Goal: Transaction & Acquisition: Purchase product/service

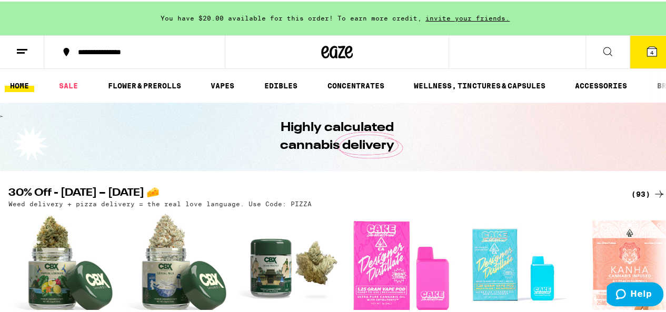
click at [653, 188] on icon at bounding box center [659, 192] width 13 height 13
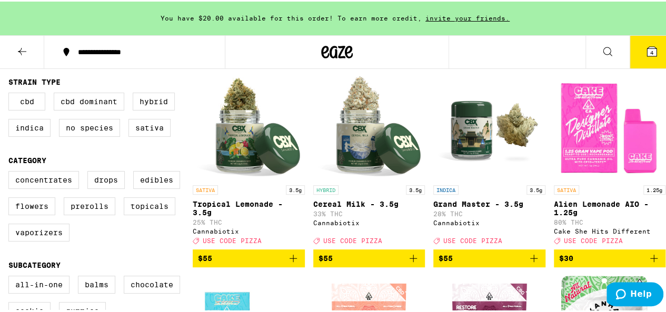
scroll to position [105, 0]
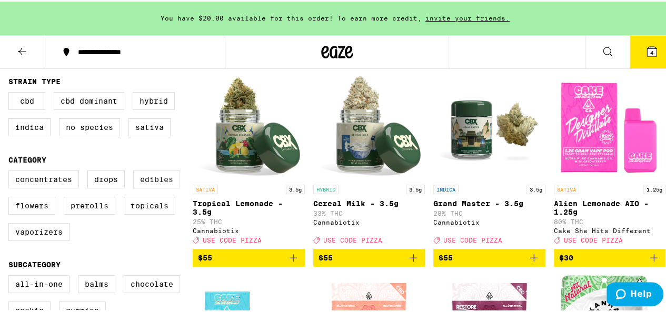
click at [148, 180] on label "Edibles" at bounding box center [156, 178] width 47 height 18
click at [11, 171] on input "Edibles" at bounding box center [11, 171] width 1 height 1
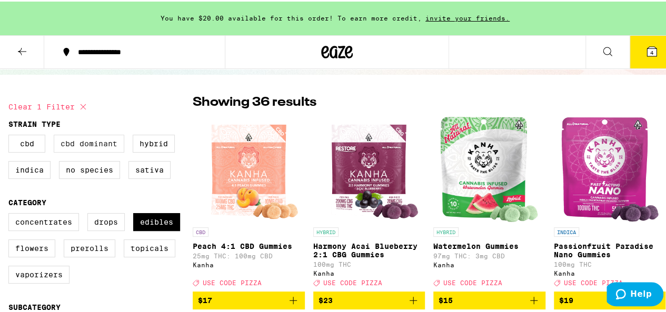
scroll to position [53, 0]
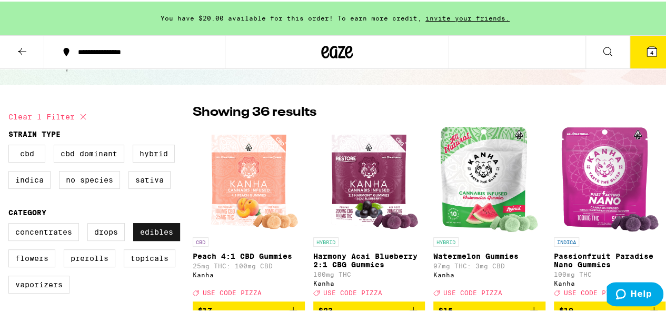
drag, startPoint x: 152, startPoint y: 219, endPoint x: 155, endPoint y: 228, distance: 9.5
click at [152, 220] on fieldset "Category Concentrates Drops Edibles Flowers Prerolls Topicals Vaporizers" at bounding box center [100, 254] width 184 height 94
click at [155, 228] on label "Edibles" at bounding box center [156, 231] width 47 height 18
click at [11, 224] on input "Edibles" at bounding box center [11, 223] width 1 height 1
checkbox input "false"
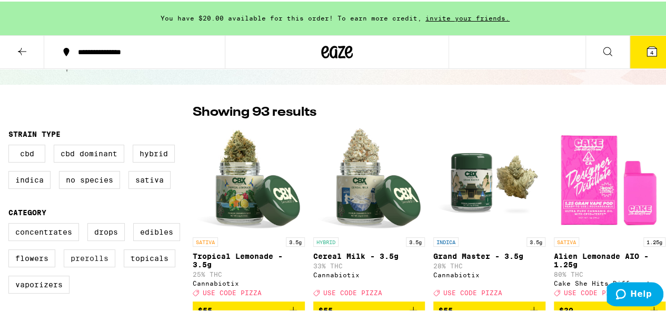
click at [77, 264] on label "Prerolls" at bounding box center [90, 257] width 52 height 18
click at [11, 224] on input "Prerolls" at bounding box center [11, 223] width 1 height 1
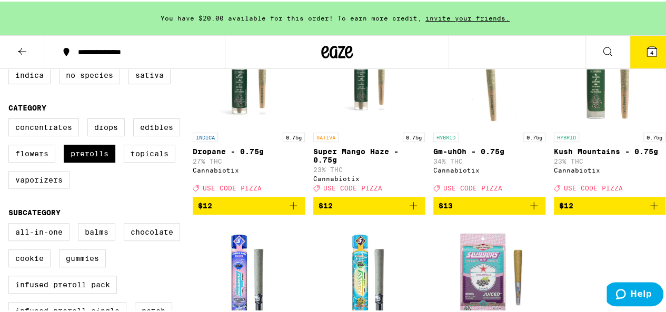
scroll to position [158, 0]
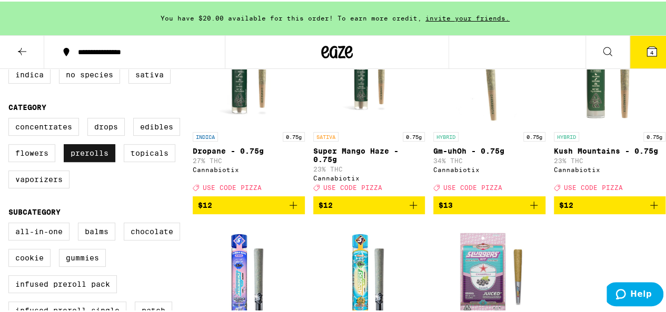
click at [97, 156] on label "Prerolls" at bounding box center [90, 152] width 52 height 18
click at [11, 119] on input "Prerolls" at bounding box center [11, 118] width 1 height 1
checkbox input "false"
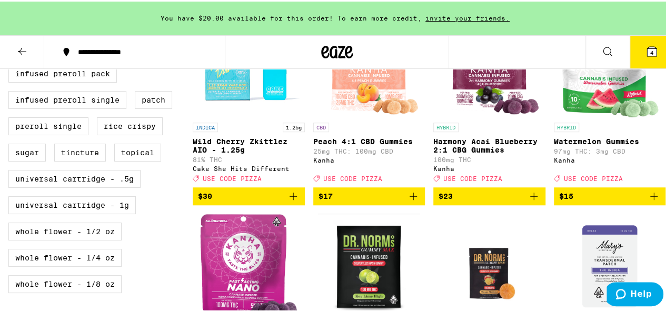
scroll to position [158, 0]
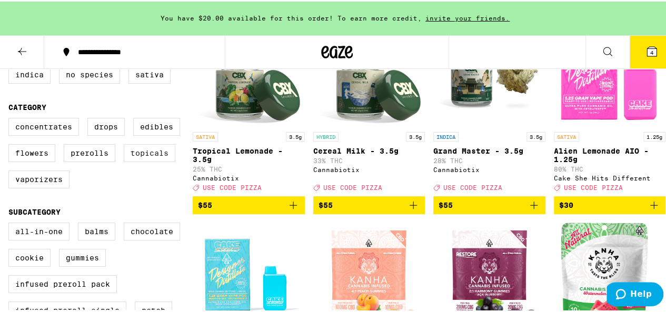
click at [149, 160] on label "Topicals" at bounding box center [150, 152] width 52 height 18
click at [11, 119] on input "Topicals" at bounding box center [11, 118] width 1 height 1
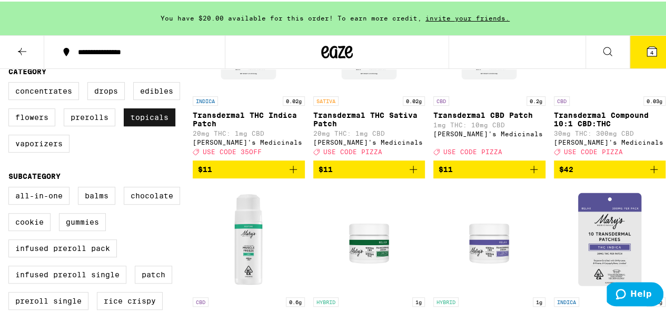
scroll to position [211, 0]
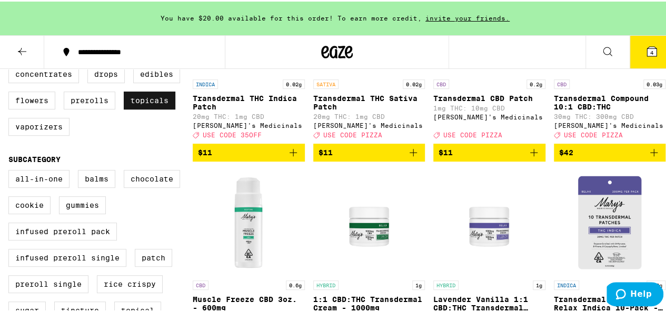
click at [154, 108] on label "Topicals" at bounding box center [150, 99] width 52 height 18
click at [11, 66] on input "Topicals" at bounding box center [11, 65] width 1 height 1
checkbox input "false"
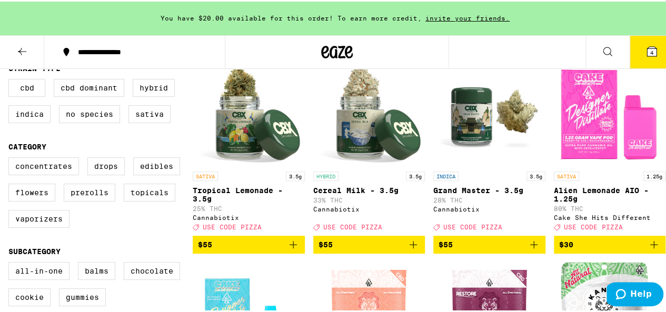
scroll to position [105, 0]
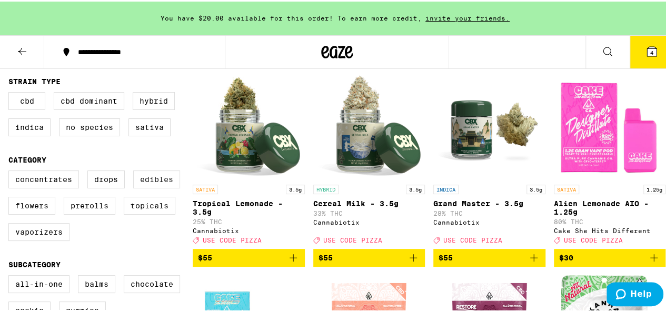
click at [158, 183] on label "Edibles" at bounding box center [156, 178] width 47 height 18
click at [11, 171] on input "Edibles" at bounding box center [11, 171] width 1 height 1
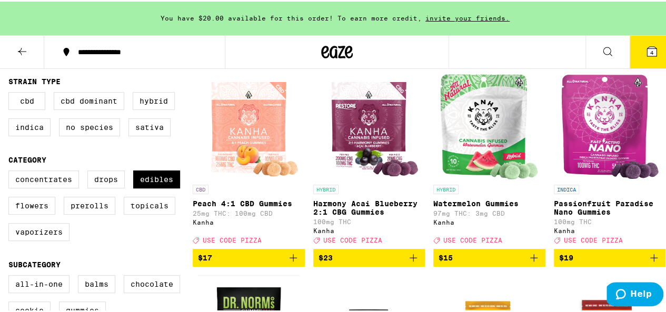
click at [162, 173] on fieldset "Category Concentrates Drops Edibles Flowers Prerolls Topicals Vaporizers" at bounding box center [100, 201] width 184 height 94
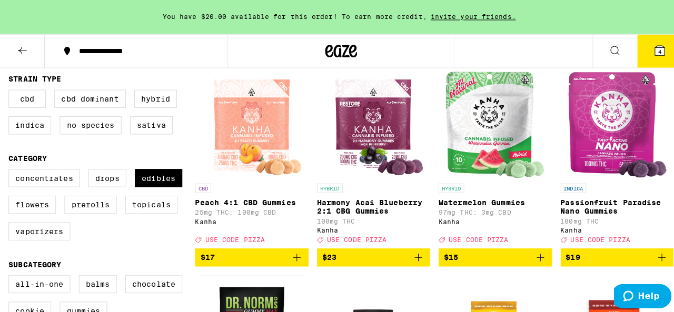
scroll to position [53, 0]
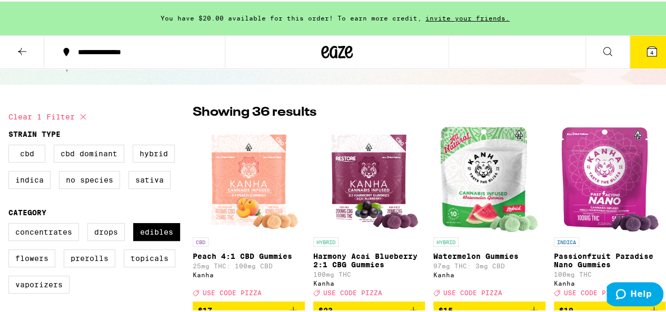
click at [252, 170] on img "Open page for Peach 4:1 CBD Gummies from Kanha" at bounding box center [249, 177] width 103 height 105
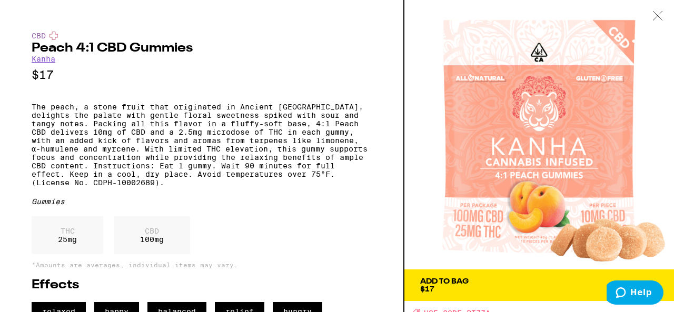
click at [662, 16] on icon at bounding box center [658, 15] width 11 height 9
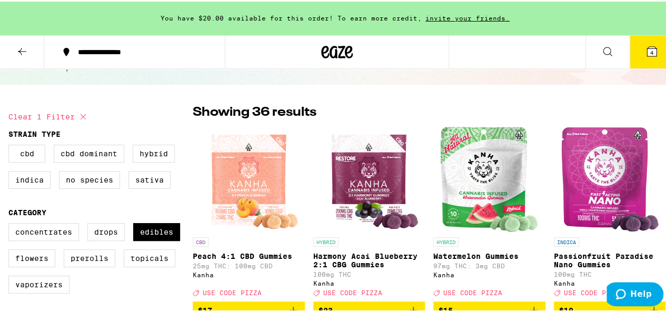
click at [365, 172] on img "Open page for Harmony Acai Blueberry 2:1 CBG Gummies from Kanha" at bounding box center [369, 177] width 103 height 105
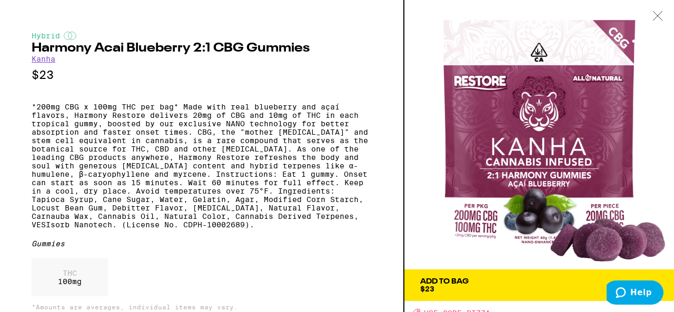
click at [657, 14] on icon at bounding box center [658, 15] width 11 height 9
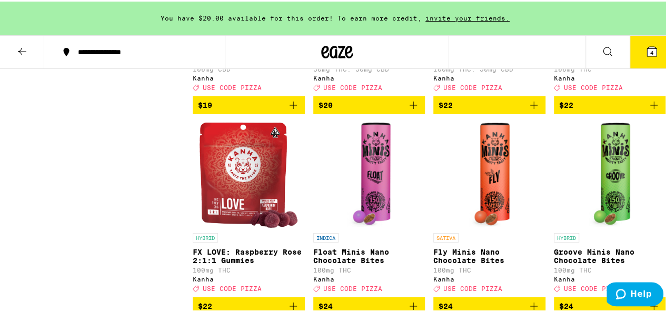
scroll to position [1528, 0]
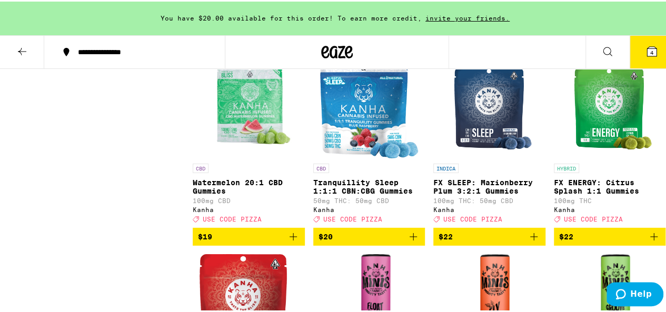
click at [486, 157] on img "Open page for FX SLEEP: Marionberry Plum 3:2:1 Gummies from Kanha" at bounding box center [490, 104] width 88 height 105
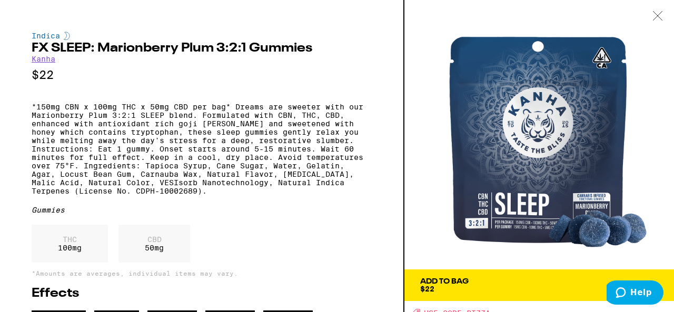
click at [661, 18] on icon at bounding box center [658, 15] width 11 height 9
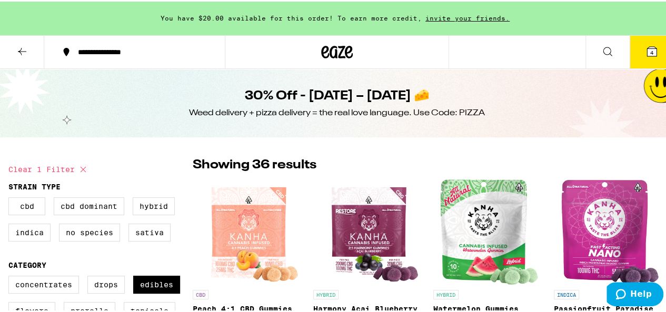
click at [152, 279] on fieldset "Category Concentrates Drops Edibles Flowers Prerolls Topicals Vaporizers" at bounding box center [100, 307] width 184 height 94
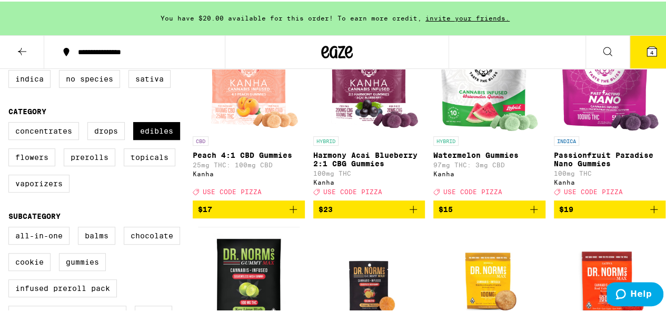
scroll to position [158, 0]
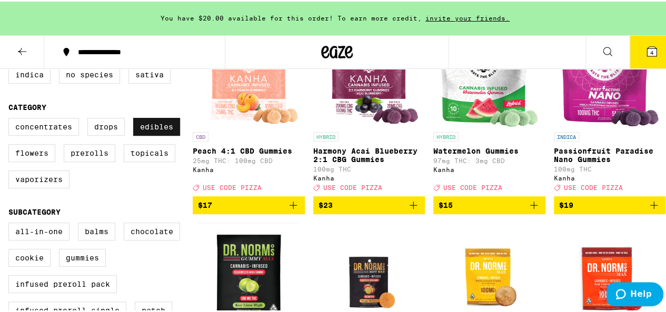
click at [170, 127] on label "Edibles" at bounding box center [156, 125] width 47 height 18
click at [11, 119] on input "Edibles" at bounding box center [11, 118] width 1 height 1
checkbox input "false"
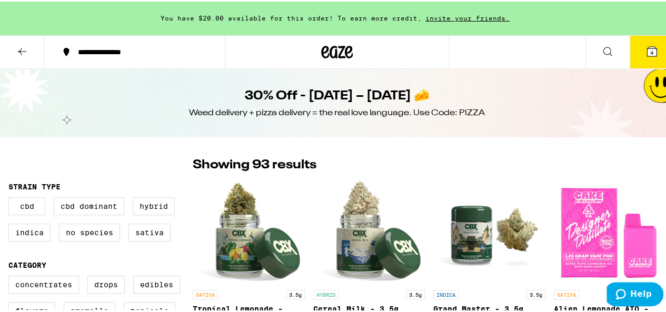
click at [31, 47] on button at bounding box center [22, 50] width 44 height 33
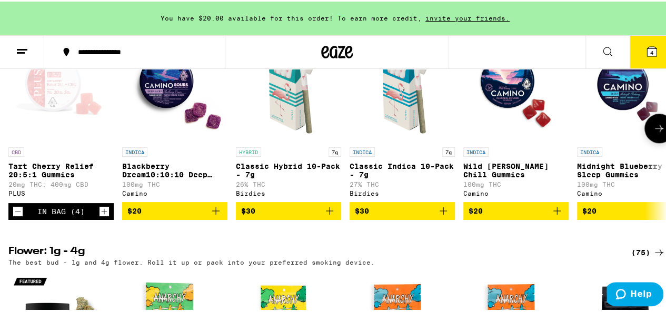
scroll to position [421, 0]
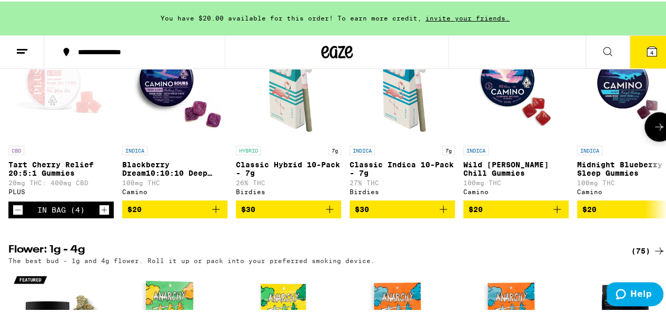
click at [13, 215] on icon "Decrement" at bounding box center [17, 208] width 9 height 13
click at [17, 215] on icon "Decrement" at bounding box center [17, 208] width 9 height 13
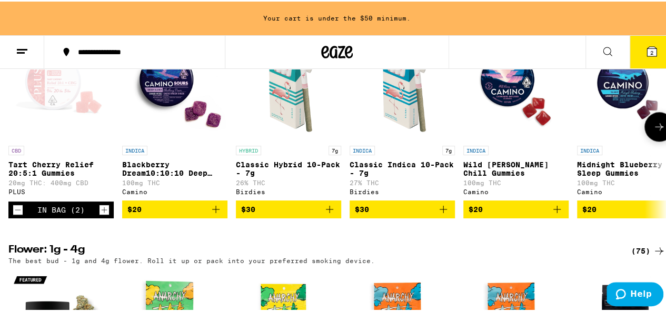
click at [16, 215] on icon "Decrement" at bounding box center [17, 208] width 9 height 13
click at [15, 215] on icon "Decrement" at bounding box center [17, 208] width 9 height 13
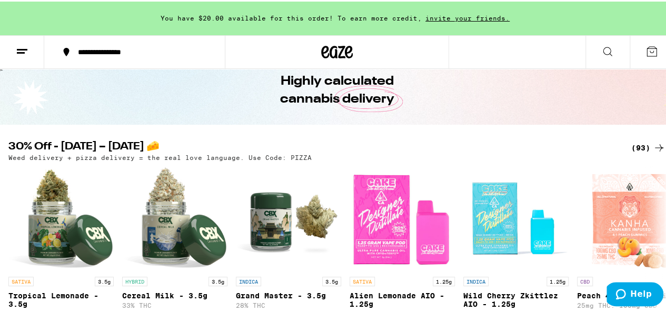
scroll to position [0, 0]
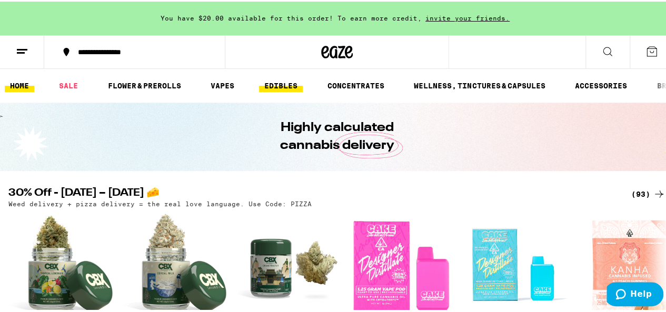
click at [294, 81] on link "EDIBLES" at bounding box center [281, 84] width 44 height 13
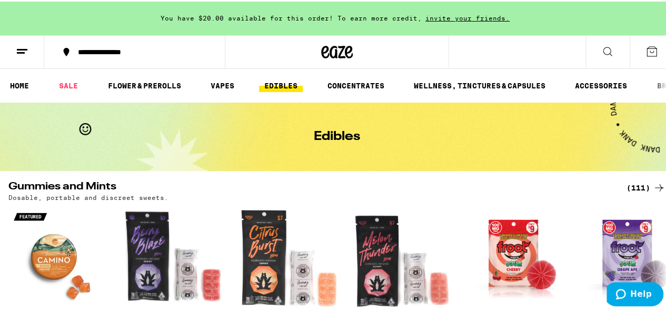
click at [637, 185] on div "(111)" at bounding box center [646, 186] width 39 height 13
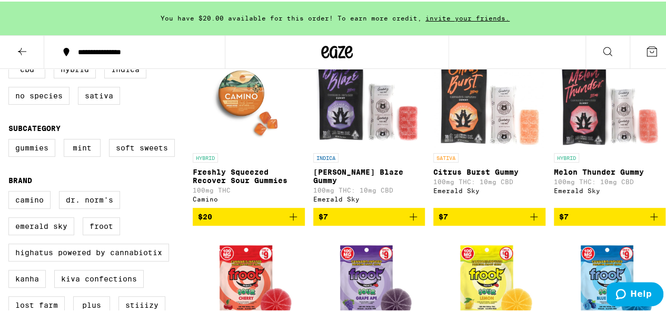
scroll to position [53, 0]
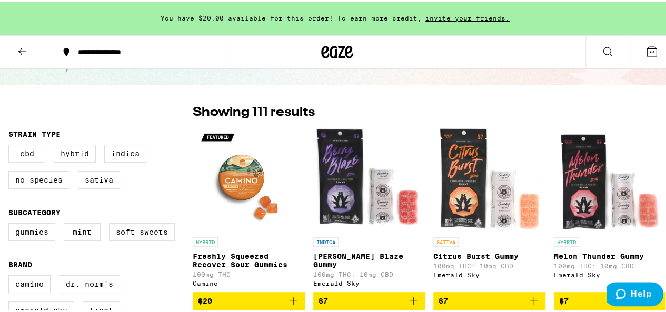
click at [25, 160] on label "CBD" at bounding box center [26, 152] width 37 height 18
click at [11, 145] on input "CBD" at bounding box center [11, 145] width 1 height 1
checkbox input "true"
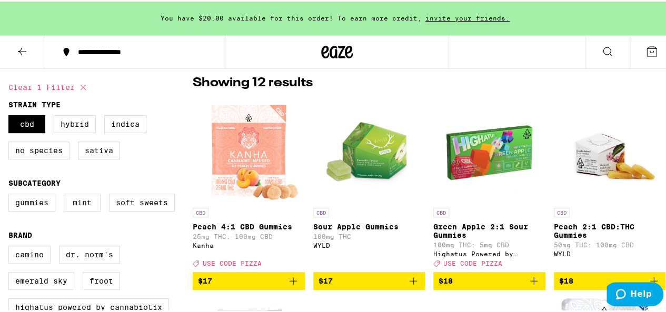
scroll to position [105, 0]
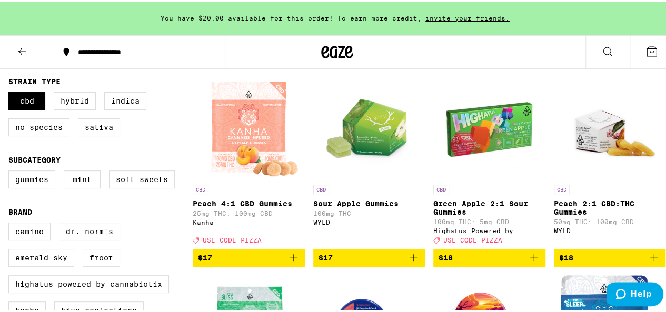
click at [379, 146] on img "Open page for Sour Apple Gummies from WYLD" at bounding box center [369, 125] width 105 height 105
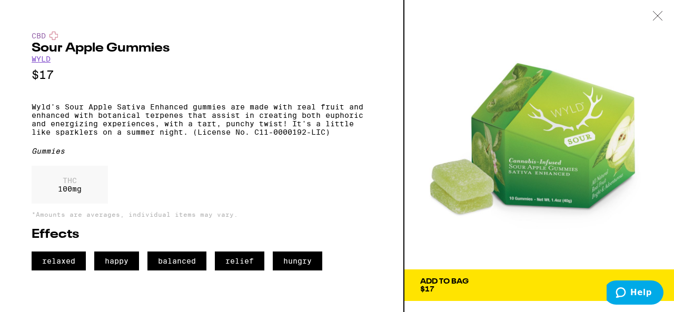
click at [666, 10] on div at bounding box center [658, 16] width 33 height 33
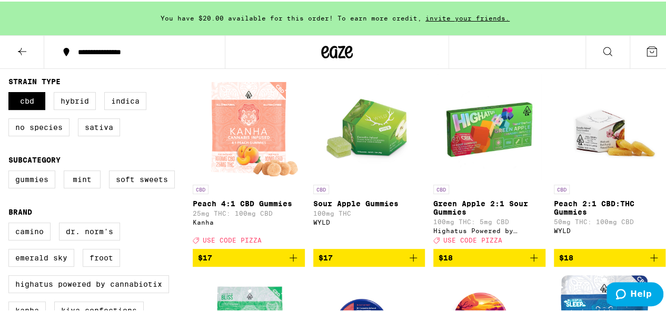
click at [467, 139] on img "Open page for Green Apple 2:1 Sour Gummies from Highatus Powered by Cannabiotix" at bounding box center [489, 125] width 105 height 105
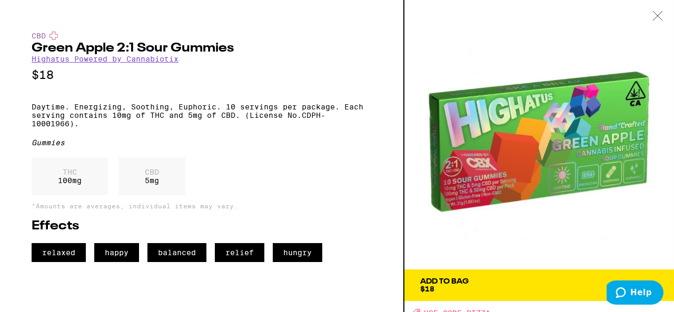
click at [662, 7] on div at bounding box center [658, 16] width 33 height 33
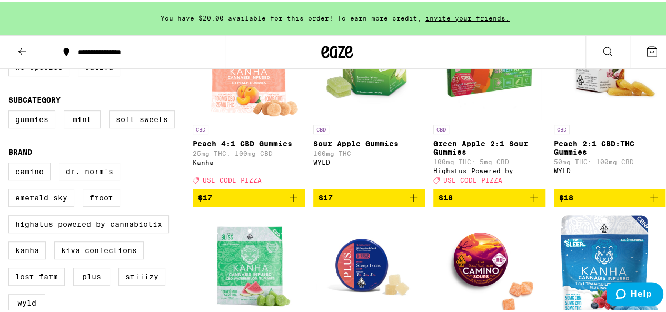
scroll to position [105, 0]
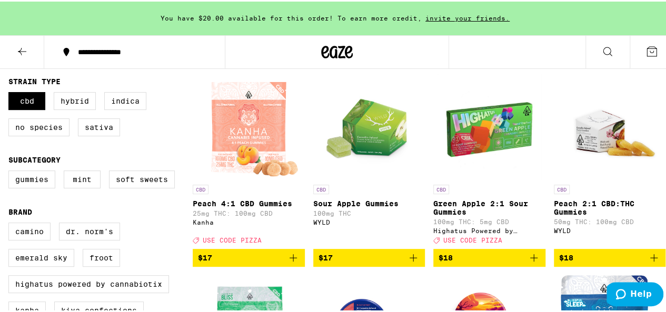
click at [592, 124] on img "Open page for Peach 2:1 CBD:THC Gummies from WYLD" at bounding box center [609, 125] width 105 height 105
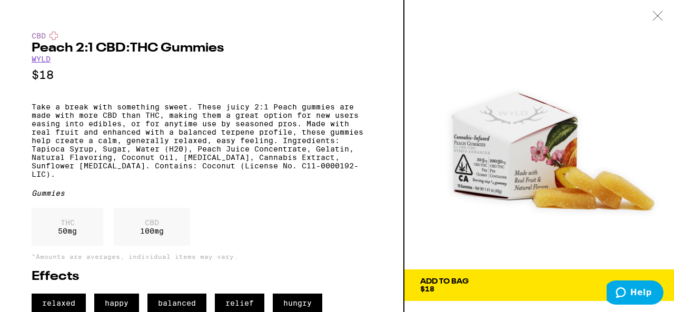
click at [657, 15] on icon at bounding box center [658, 15] width 11 height 9
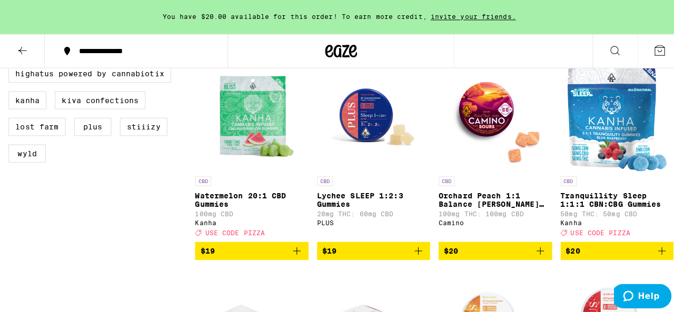
scroll to position [316, 0]
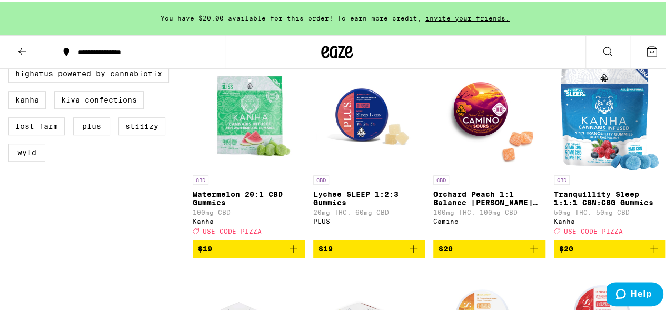
click at [376, 121] on img "Open page for Lychee SLEEP 1:2:3 Gummies from PLUS" at bounding box center [369, 115] width 105 height 105
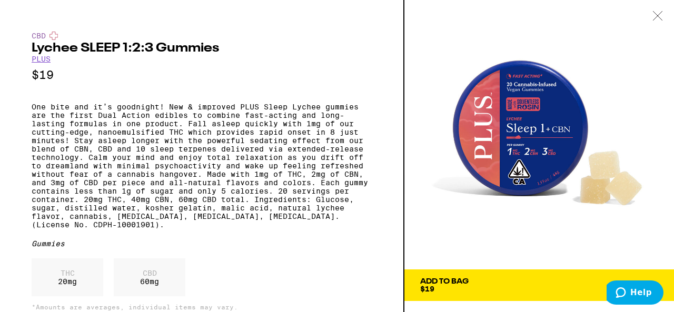
click at [657, 16] on icon at bounding box center [657, 15] width 9 height 9
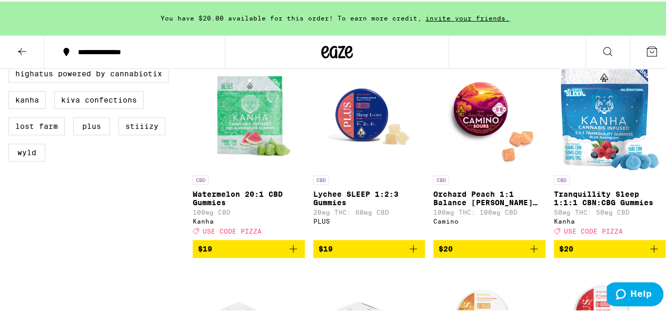
click at [251, 130] on img "Open page for Watermelon 20:1 CBD Gummies from Kanha" at bounding box center [248, 115] width 105 height 105
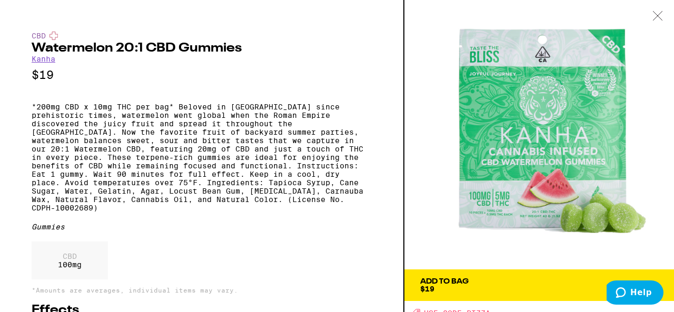
click at [654, 20] on icon at bounding box center [658, 15] width 11 height 9
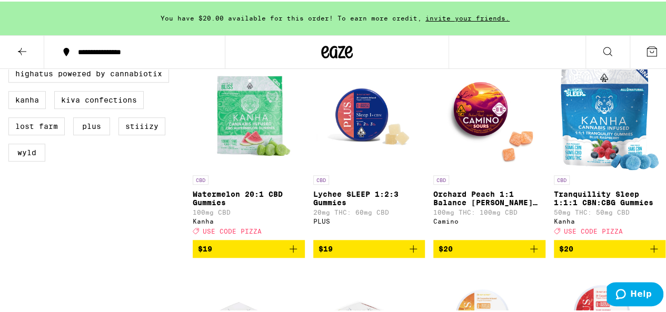
click at [573, 136] on img "Open page for Tranquillity Sleep 1:1:1 CBN:CBG Gummies from Kanha" at bounding box center [610, 115] width 98 height 105
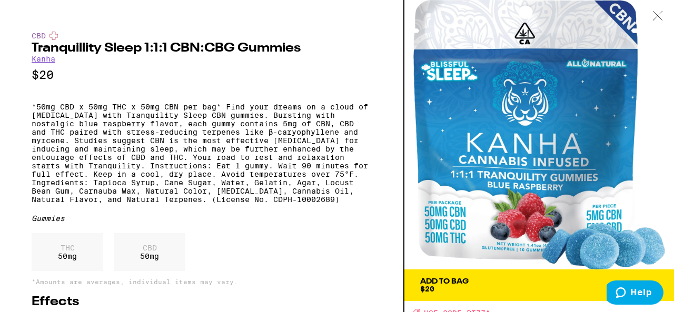
drag, startPoint x: 661, startPoint y: 11, endPoint x: 645, endPoint y: 32, distance: 26.8
click at [662, 11] on div at bounding box center [658, 16] width 33 height 33
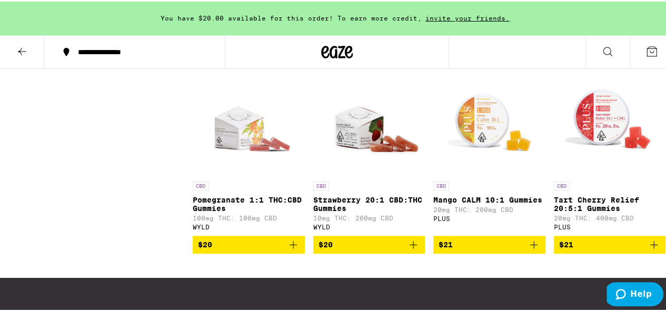
scroll to position [527, 0]
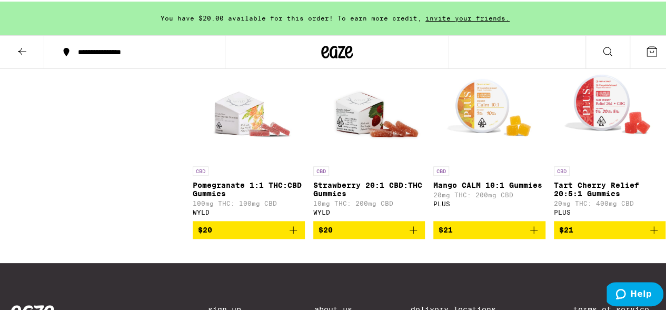
click at [359, 140] on img "Open page for Strawberry 20:1 CBD:THC Gummies from WYLD" at bounding box center [369, 106] width 105 height 105
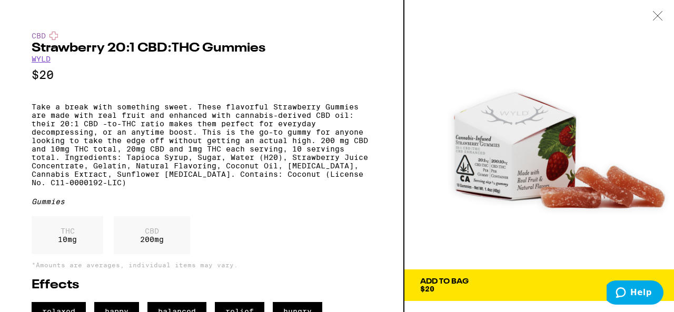
click at [662, 11] on icon at bounding box center [657, 15] width 9 height 9
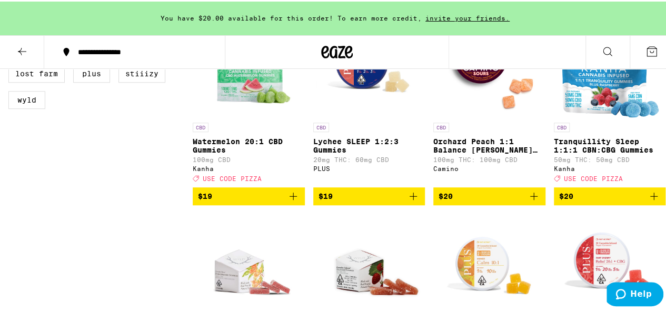
scroll to position [527, 0]
